Goal: Information Seeking & Learning: Learn about a topic

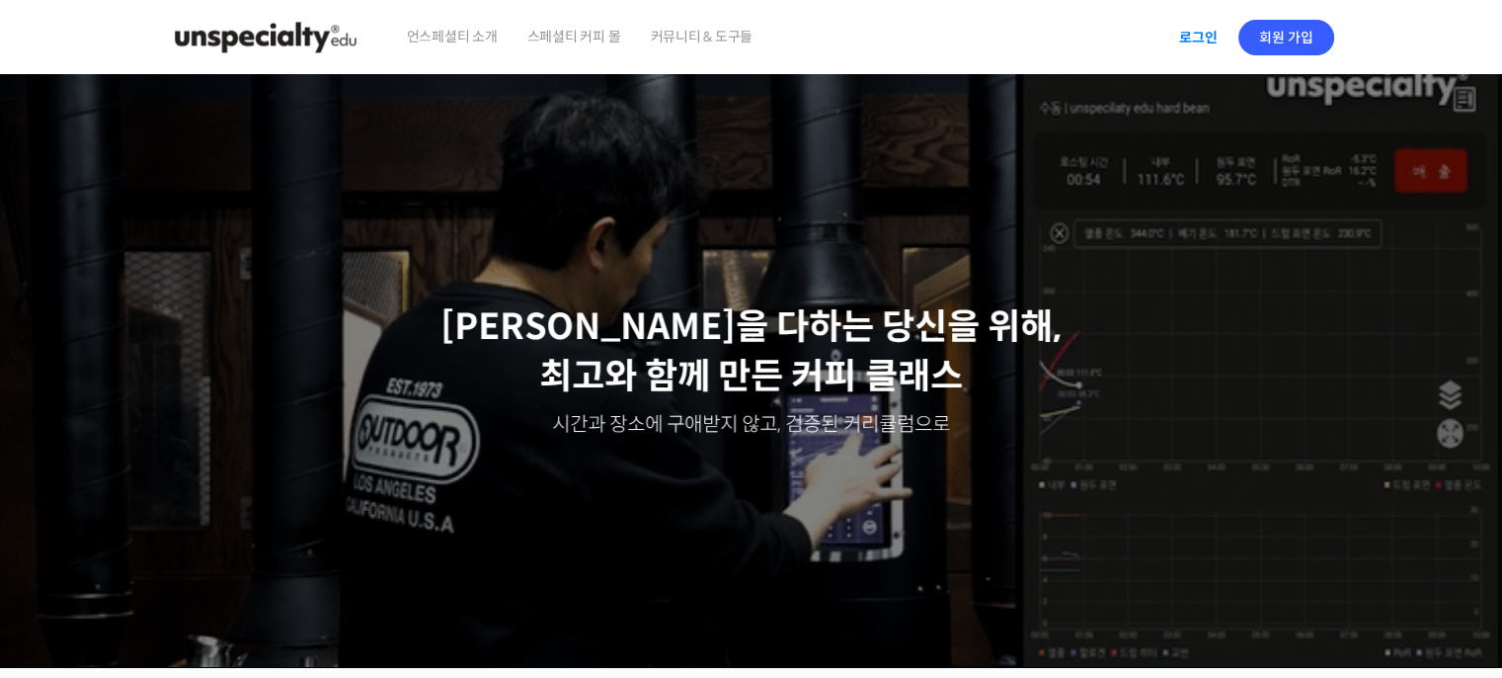
click at [1205, 35] on link "로그인" at bounding box center [1199, 37] width 62 height 45
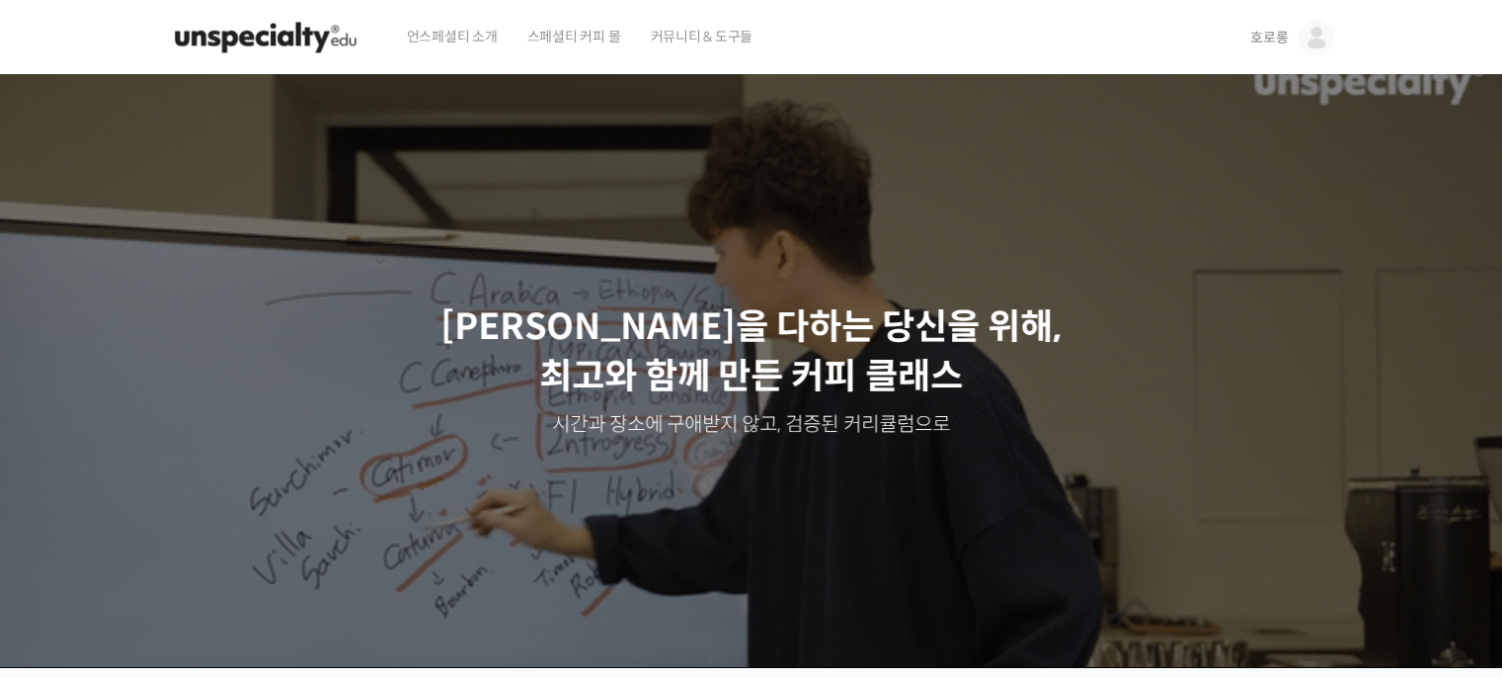
click at [1313, 37] on img at bounding box center [1317, 38] width 36 height 36
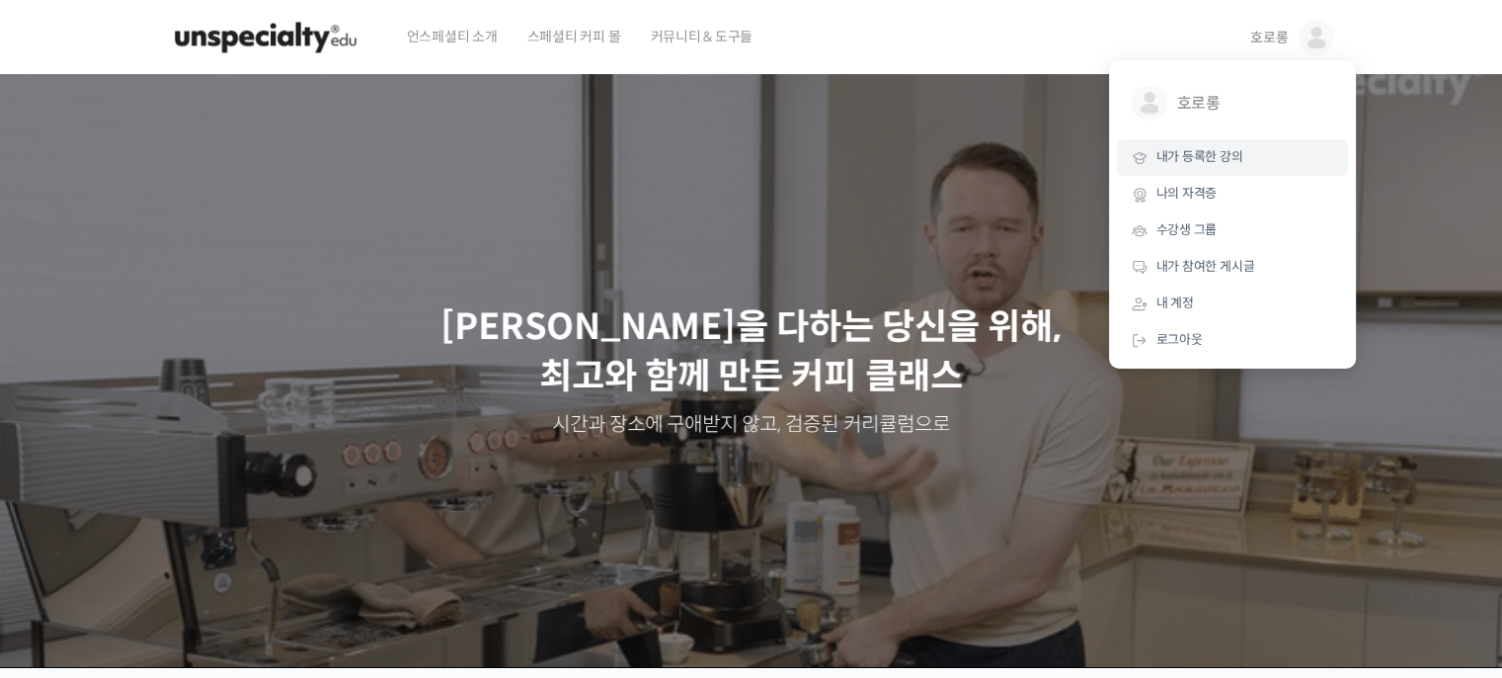
click at [1216, 155] on span "내가 등록한 강의" at bounding box center [1200, 156] width 87 height 17
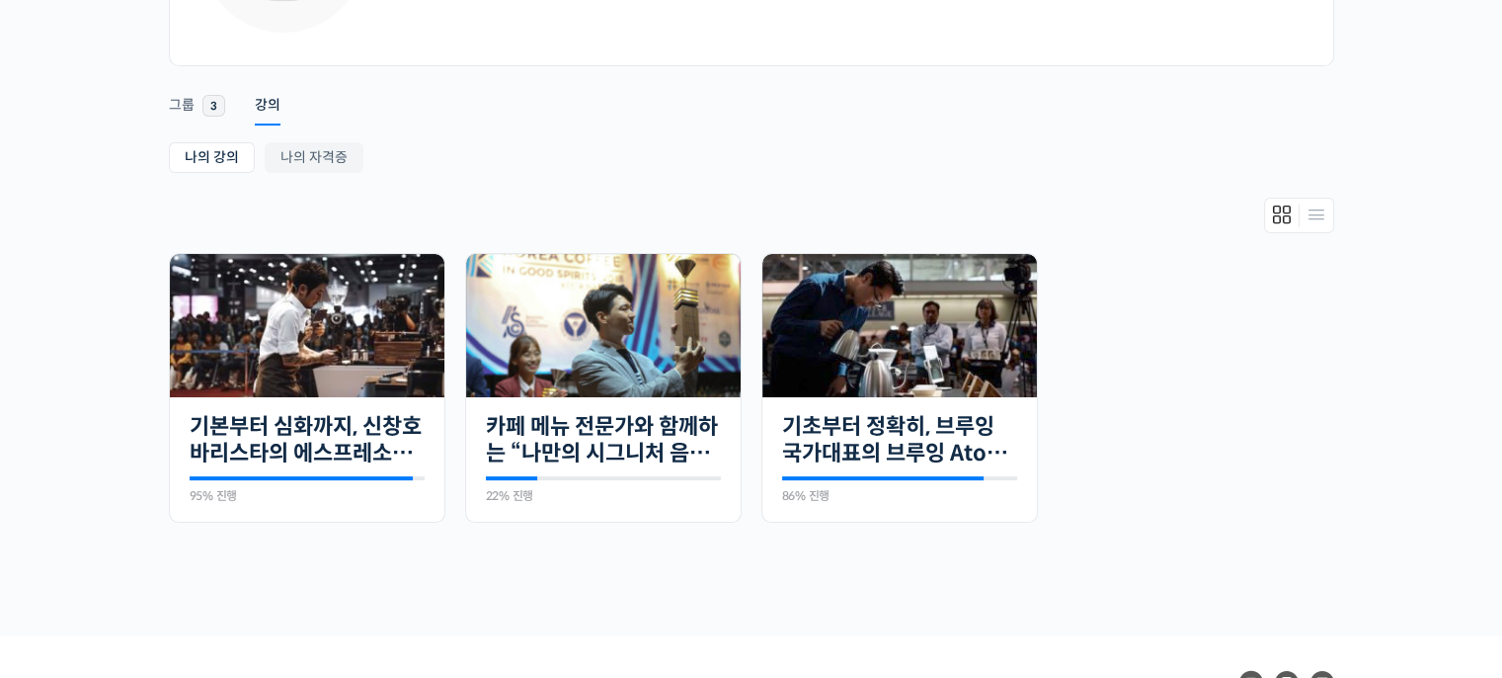
scroll to position [299, 0]
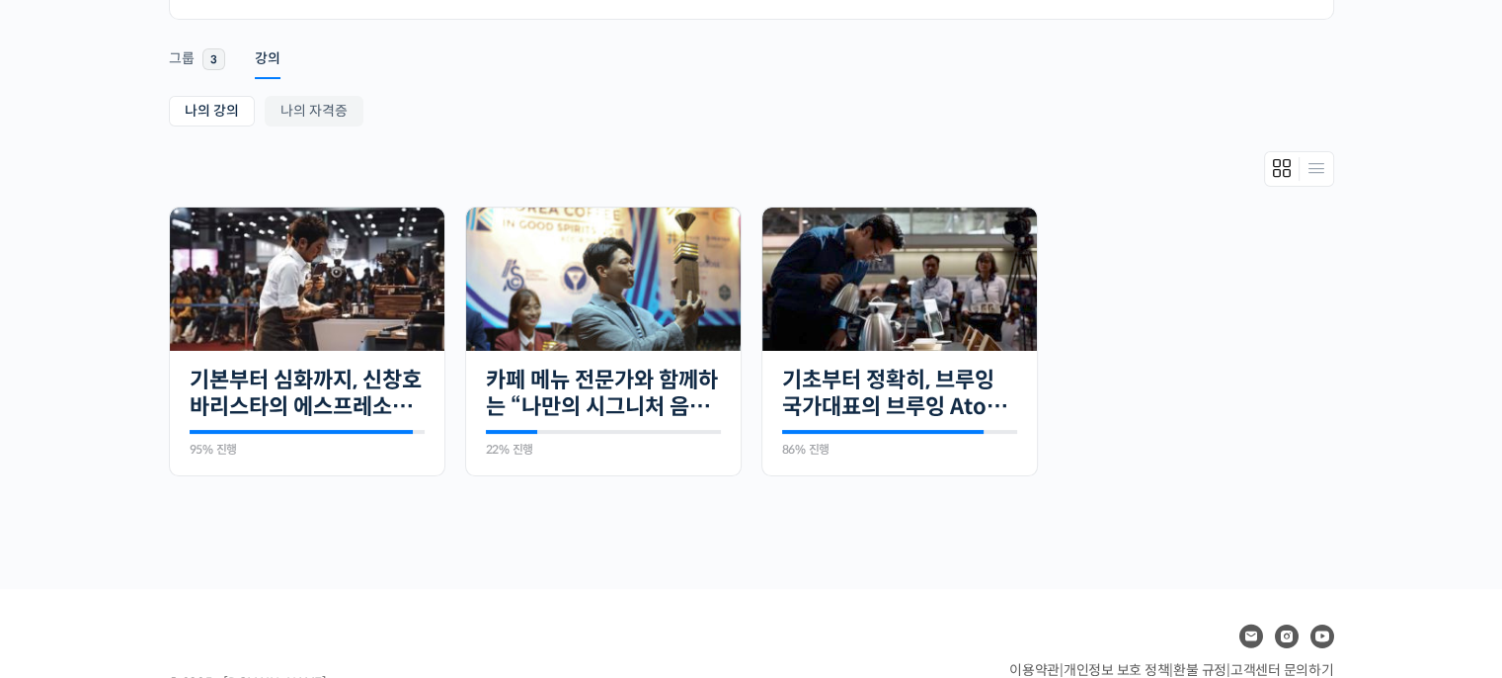
click at [699, 380] on link "카페 메뉴 전문가와 함께하는 “나만의 시그니처 음료” 만들기" at bounding box center [603, 393] width 235 height 54
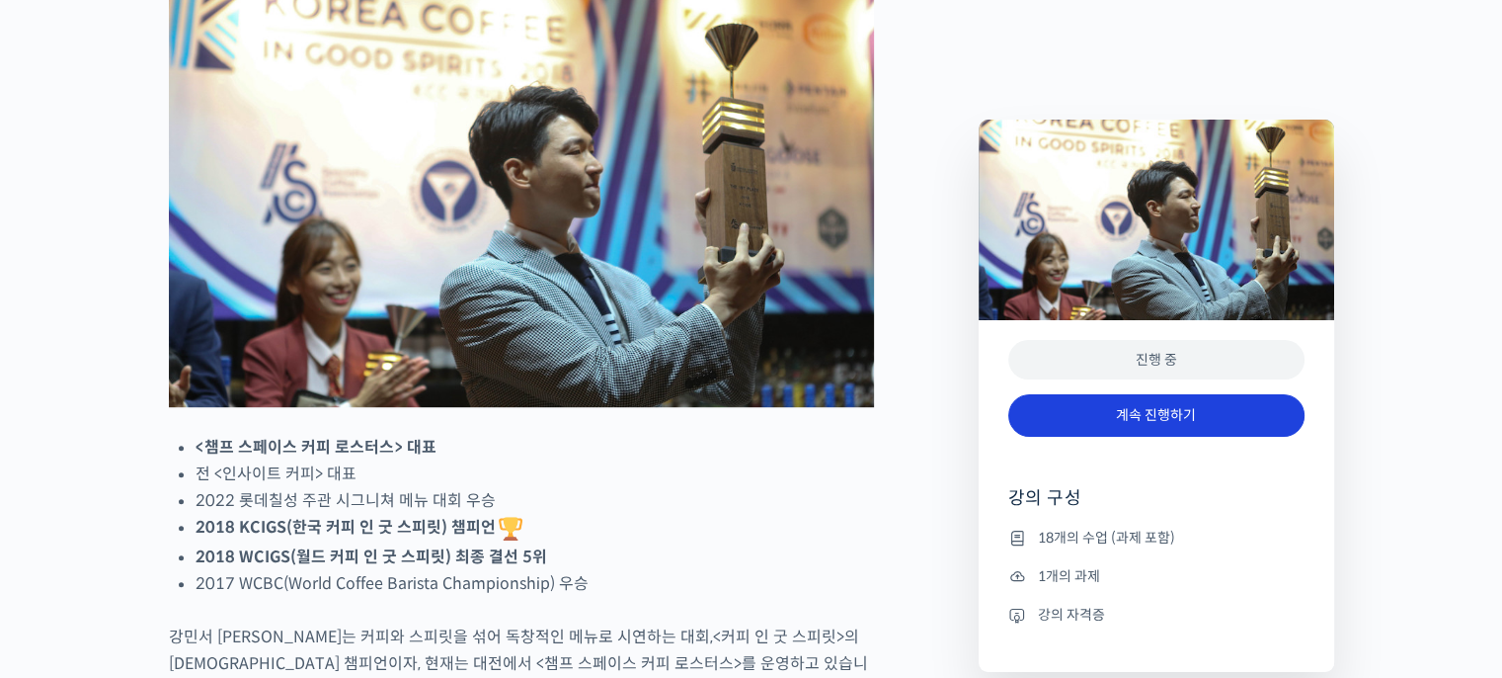
scroll to position [1012, 0]
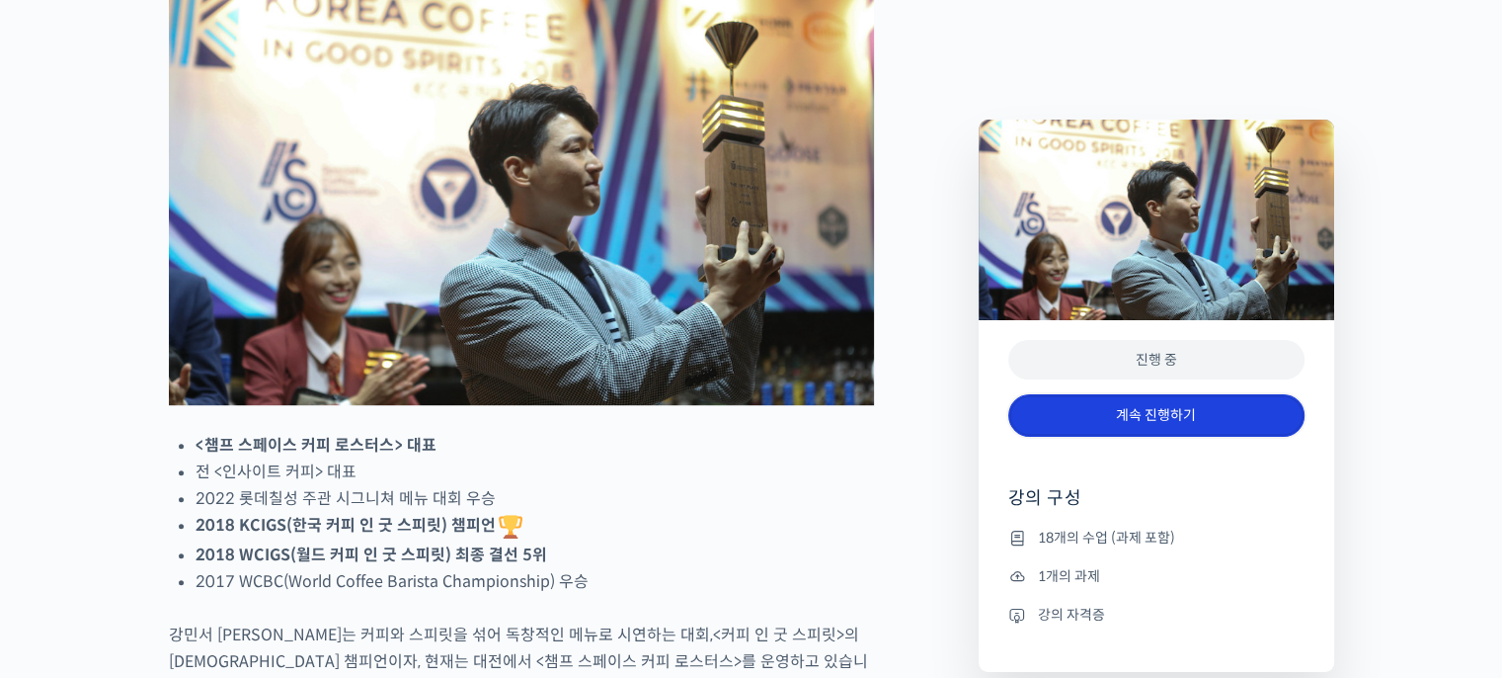
click at [1038, 401] on link "계속 진행하기" at bounding box center [1157, 415] width 296 height 42
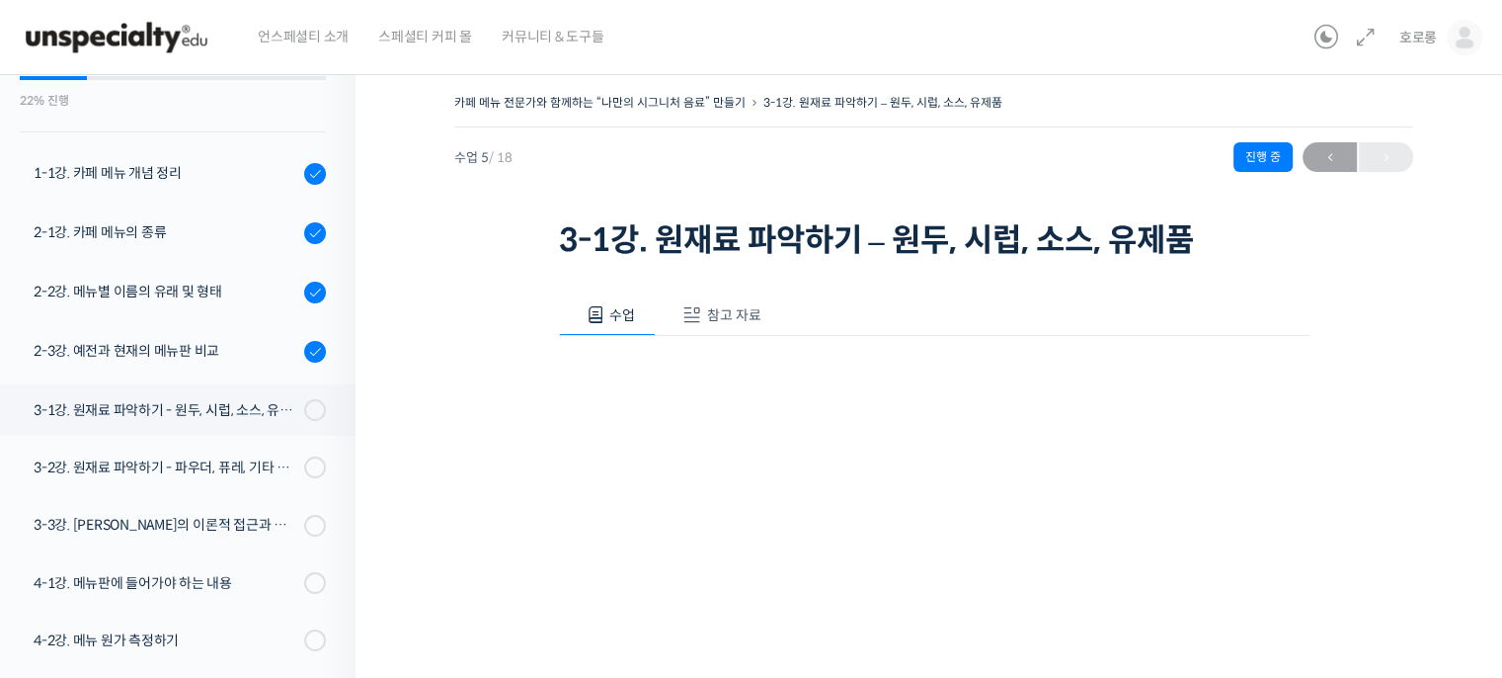
scroll to position [488, 0]
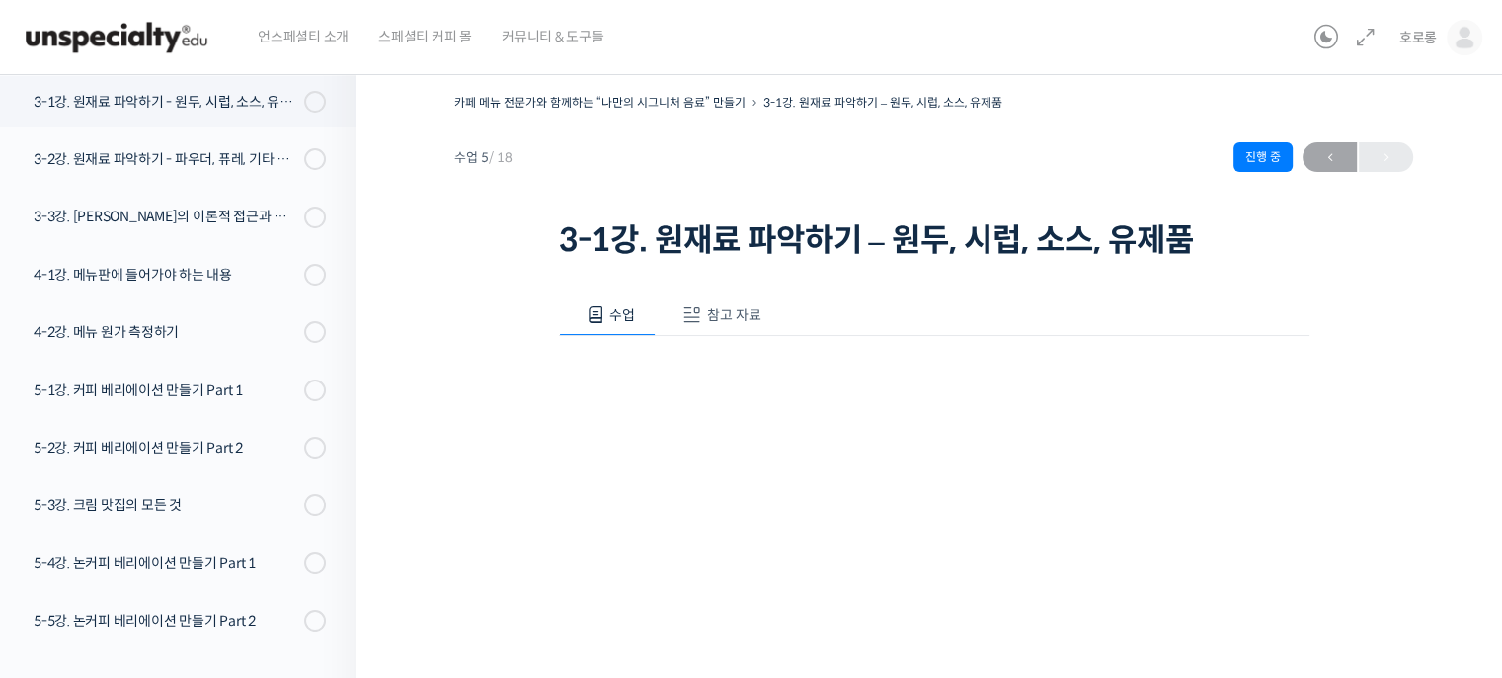
drag, startPoint x: 715, startPoint y: 305, endPoint x: 660, endPoint y: 272, distance: 64.7
click at [660, 272] on div "수업 참고 자료 영상이 끊기신다면 여기를 클릭해주세요 PPT 수업 자료 (클릭하시면 새 창에서 열립니다) 영상에서 사용된 재료들 주시 홀릭 블…" at bounding box center [934, 633] width 751 height 736
drag, startPoint x: 701, startPoint y: 302, endPoint x: 673, endPoint y: 326, distance: 37.2
click at [673, 326] on button "참고 자료" at bounding box center [719, 314] width 126 height 41
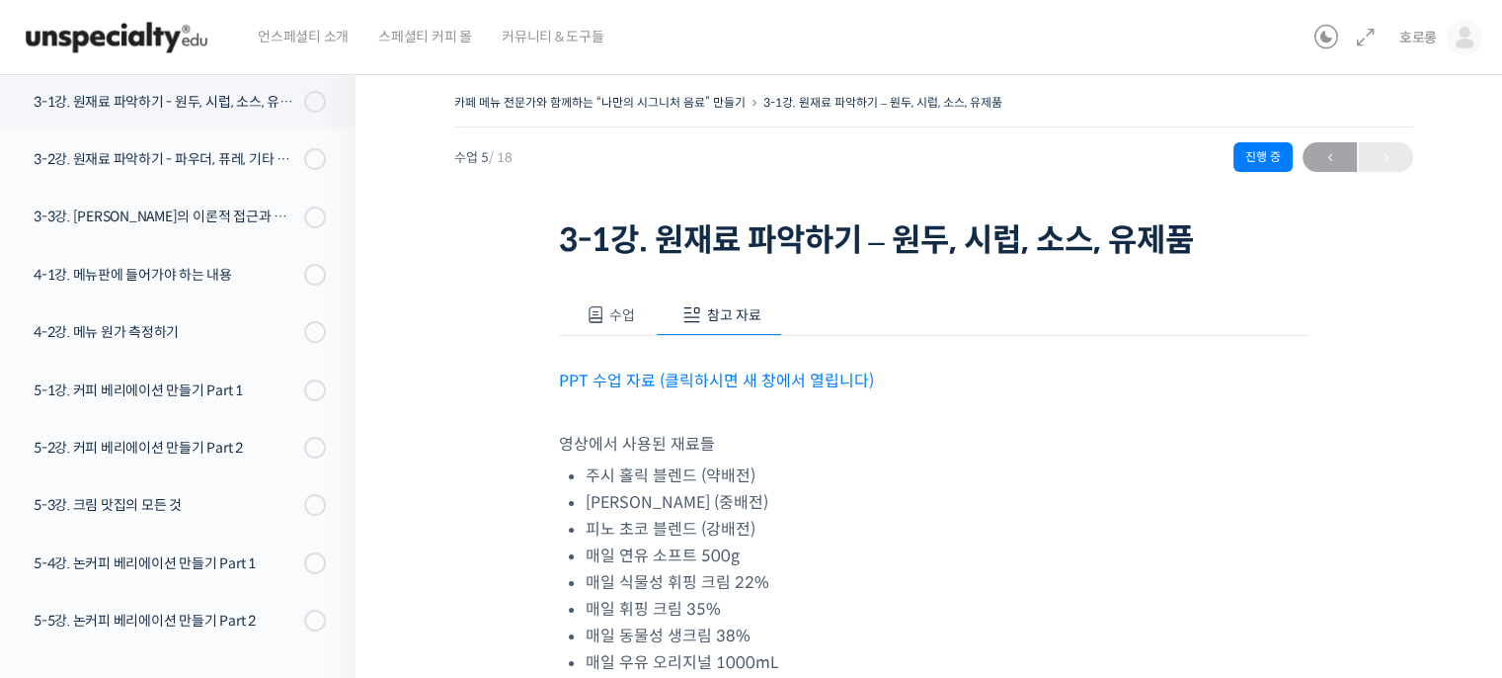
click at [689, 323] on span at bounding box center [693, 315] width 20 height 20
click at [696, 377] on link "PPT 수업 자료 (클릭하시면 새 창에서 열립니다)" at bounding box center [716, 380] width 315 height 21
click at [612, 309] on span "수업" at bounding box center [622, 315] width 26 height 18
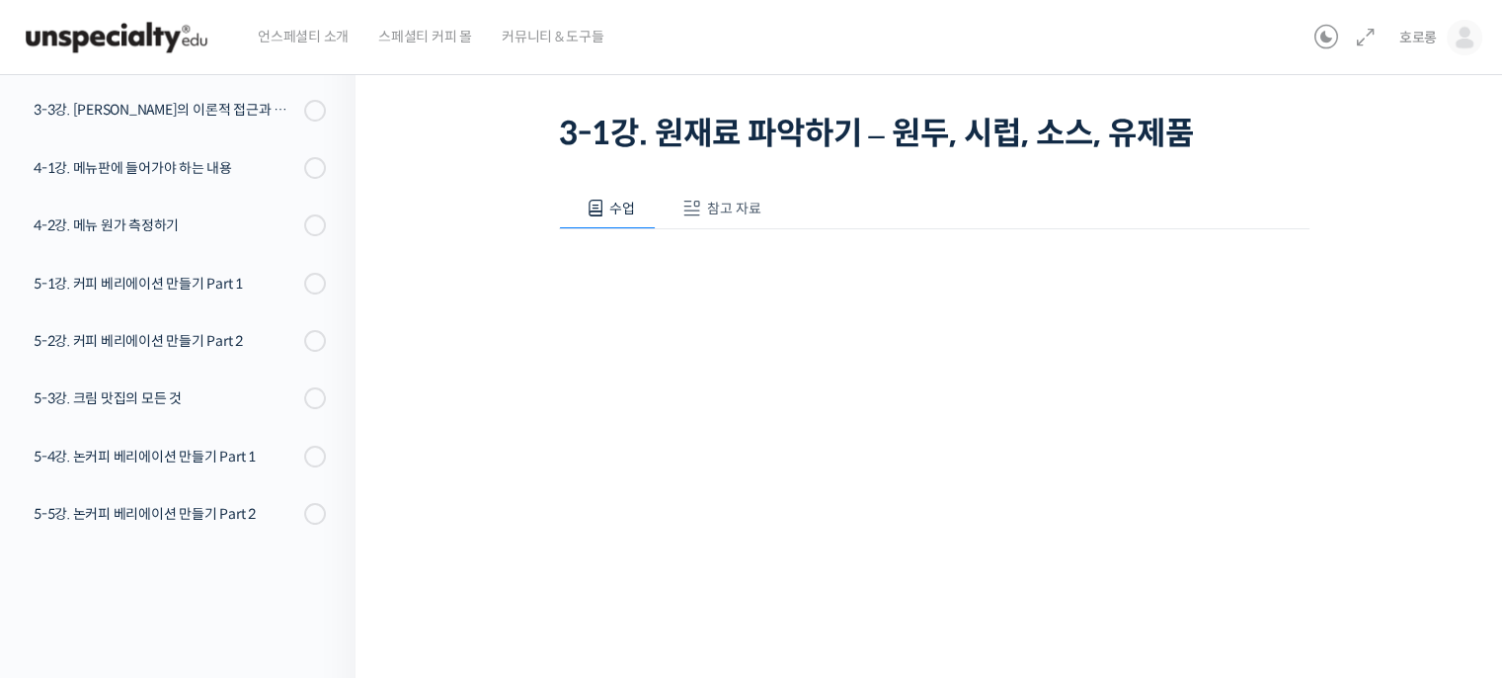
scroll to position [124, 0]
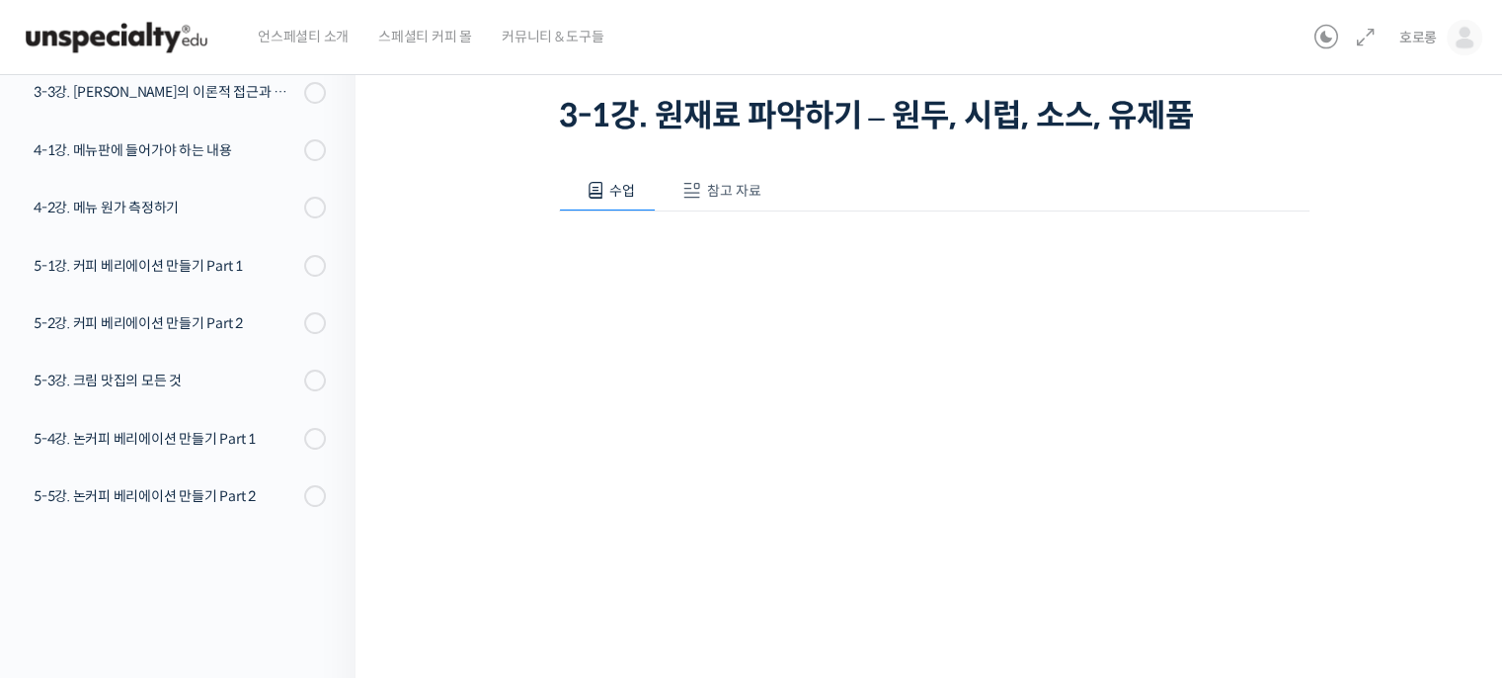
drag, startPoint x: 559, startPoint y: 650, endPoint x: 497, endPoint y: 254, distance: 401.0
click at [497, 254] on div "카페 메뉴 전문가와 함께하는 “나만의 시그니처 음료” 만들기 3-1강. 원재료 파악하기 – 원두, 시럽, 소스, 유제품 진행 중 수업 5 / …" at bounding box center [933, 420] width 959 height 912
click at [1432, 56] on link "호로롱" at bounding box center [1441, 37] width 83 height 75
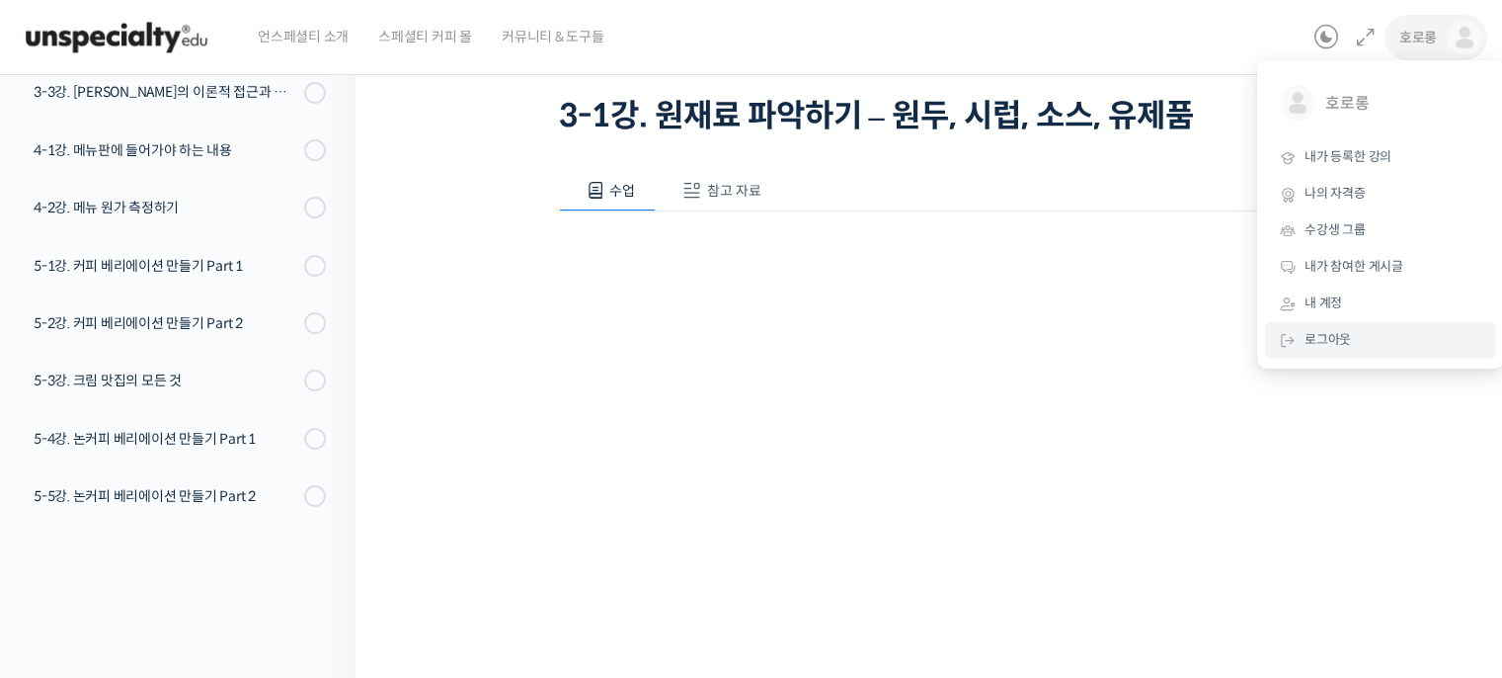
click at [1333, 335] on span "로그아웃" at bounding box center [1328, 339] width 46 height 17
